Goal: Information Seeking & Learning: Learn about a topic

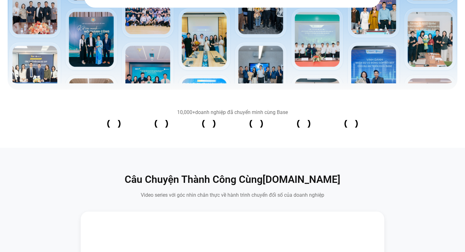
scroll to position [203, 0]
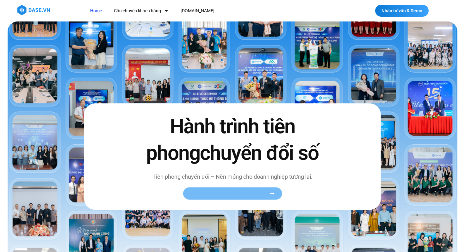
click at [212, 194] on span "Xem toàn bộ câu chuyện khách hàng" at bounding box center [228, 193] width 77 height 5
click at [222, 193] on span "Xem toàn bộ câu chuyện khách hàng" at bounding box center [228, 193] width 77 height 5
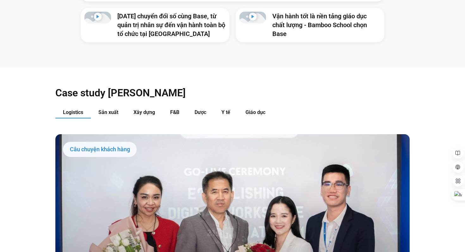
scroll to position [616, 0]
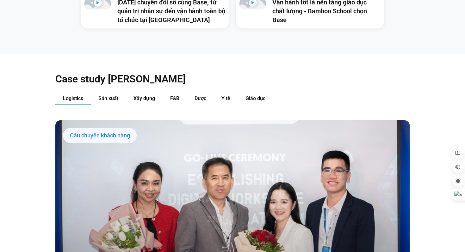
click at [55, 54] on div "Case study [PERSON_NAME] Logistics Sản xuất Xây dựng F&B Dược Y tế Giáo dục Câu…" at bounding box center [232, 249] width 465 height 390
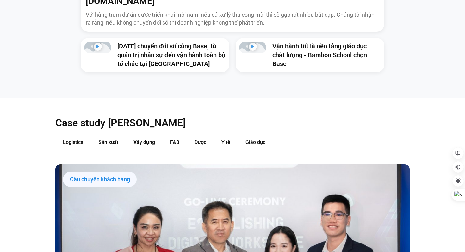
scroll to position [581, 0]
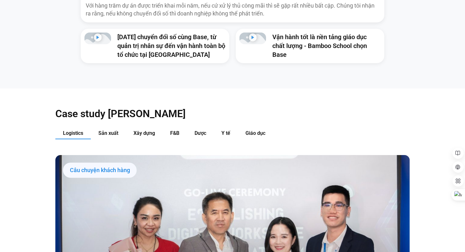
click at [74, 130] on span "Logistics" at bounding box center [73, 133] width 20 height 6
click at [112, 128] on button "Sản xuất" at bounding box center [108, 134] width 35 height 12
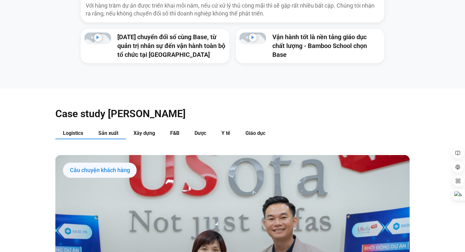
click at [79, 130] on span "Logistics" at bounding box center [73, 133] width 20 height 6
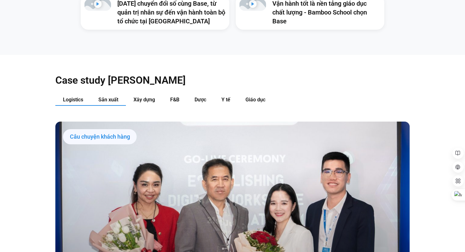
scroll to position [621, 0]
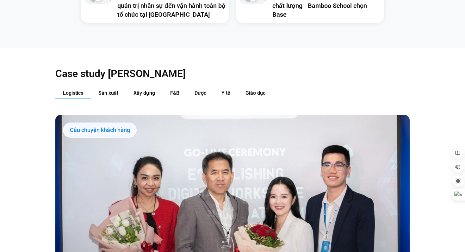
click at [108, 125] on div "Câu chuyện khách hàng" at bounding box center [100, 130] width 74 height 15
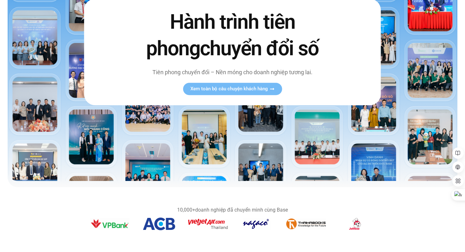
scroll to position [0, 0]
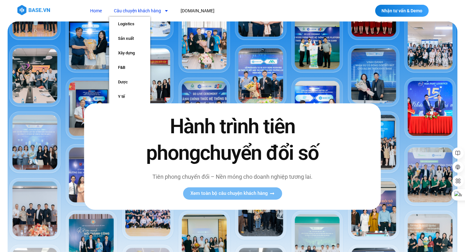
click at [164, 10] on icon "Menu" at bounding box center [166, 11] width 4 height 4
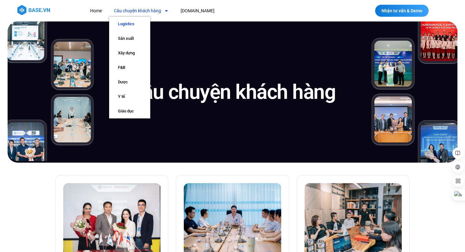
click at [132, 25] on link "Logistics" at bounding box center [129, 24] width 41 height 15
click at [137, 22] on link "Logistics" at bounding box center [129, 24] width 41 height 15
